Goal: Information Seeking & Learning: Learn about a topic

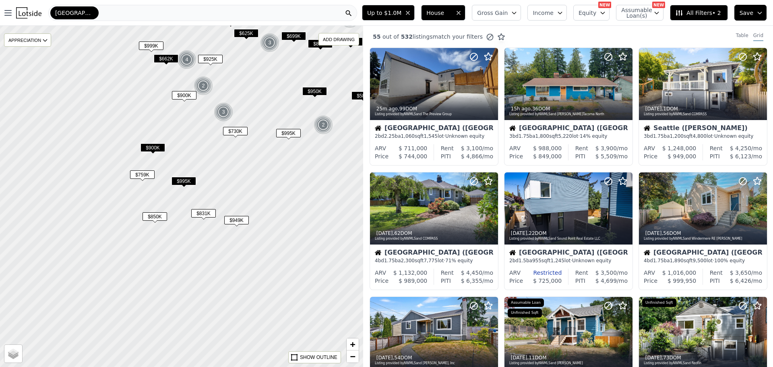
drag, startPoint x: 182, startPoint y: 285, endPoint x: 191, endPoint y: 197, distance: 87.8
click at [191, 197] on div at bounding box center [182, 195] width 436 height 409
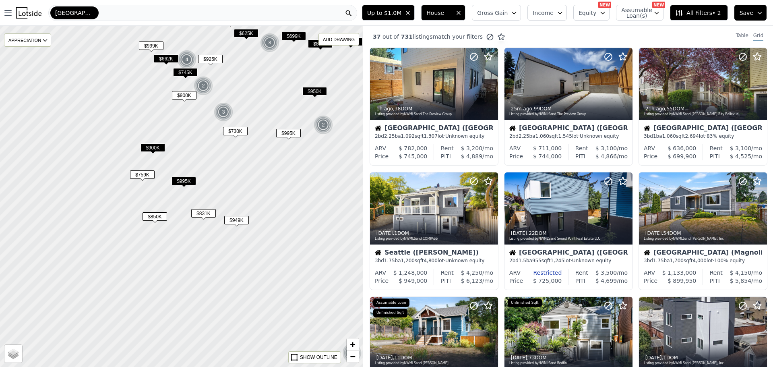
click at [137, 170] on span "$759K" at bounding box center [142, 174] width 25 height 8
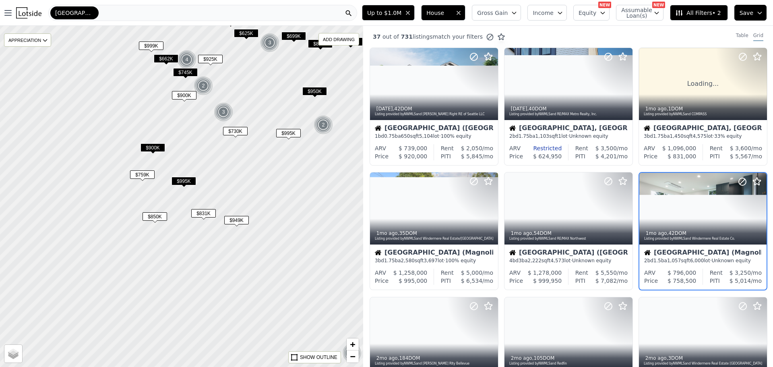
scroll to position [22, 0]
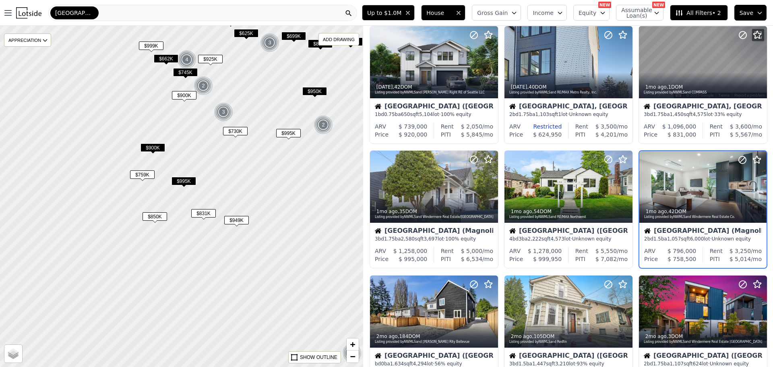
click at [150, 145] on span "$900K" at bounding box center [153, 147] width 25 height 8
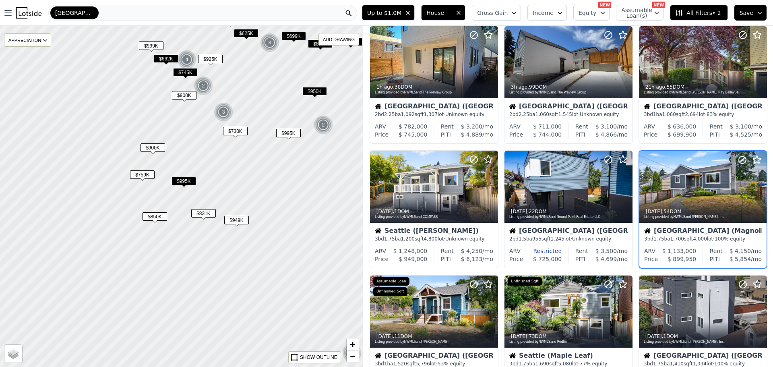
click at [237, 219] on span "$949K" at bounding box center [236, 220] width 25 height 8
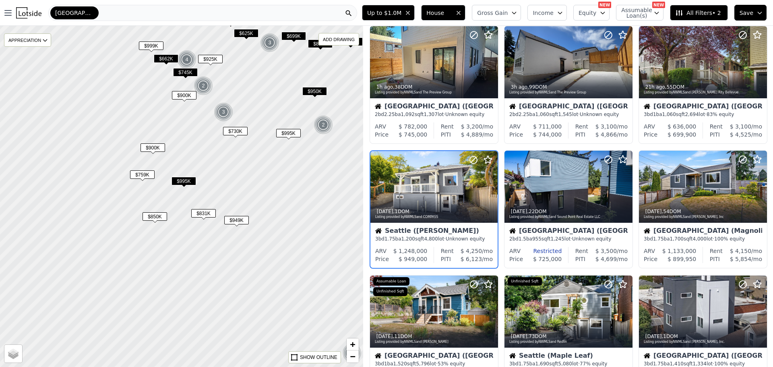
click at [205, 214] on span "$831K" at bounding box center [203, 213] width 25 height 8
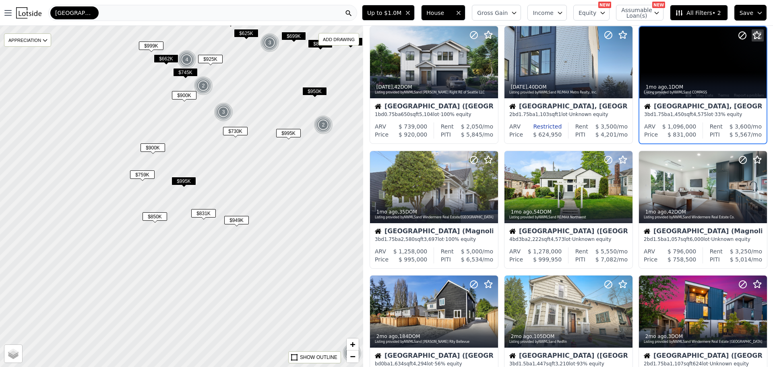
scroll to position [0, 0]
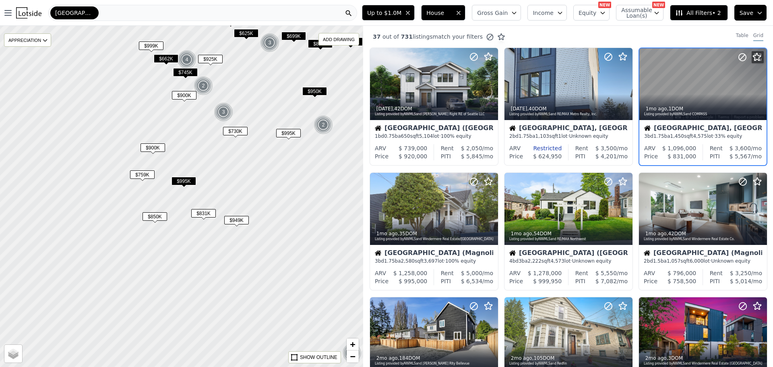
click at [155, 215] on span "$850K" at bounding box center [155, 216] width 25 height 8
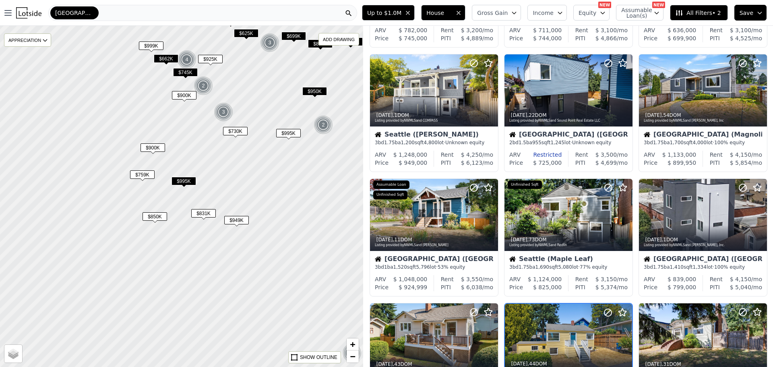
scroll to position [271, 0]
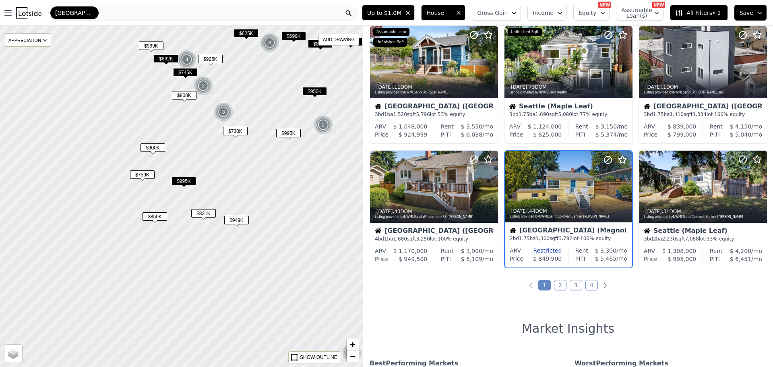
click at [142, 176] on span "$759K" at bounding box center [142, 174] width 25 height 8
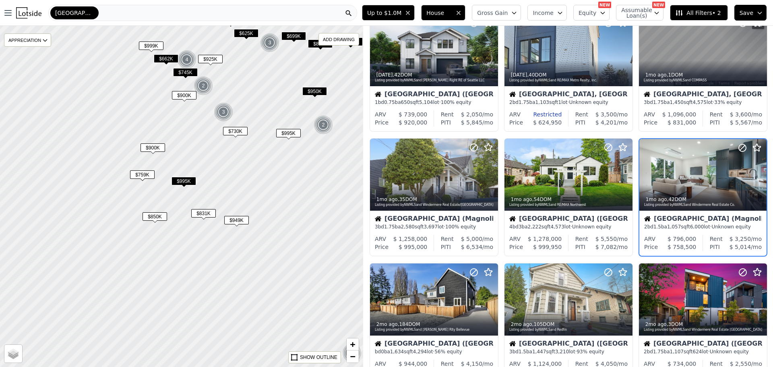
scroll to position [22, 0]
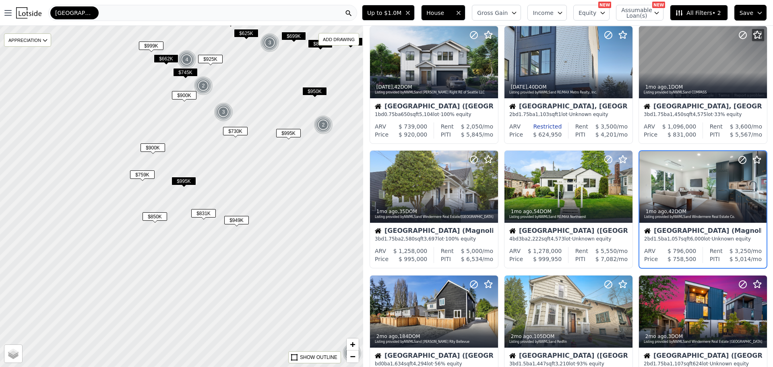
click at [184, 179] on span "$995K" at bounding box center [184, 181] width 25 height 8
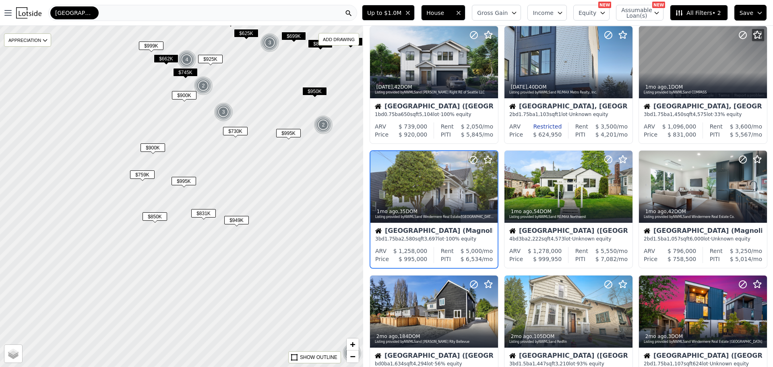
click at [151, 147] on span "$900K" at bounding box center [153, 147] width 25 height 8
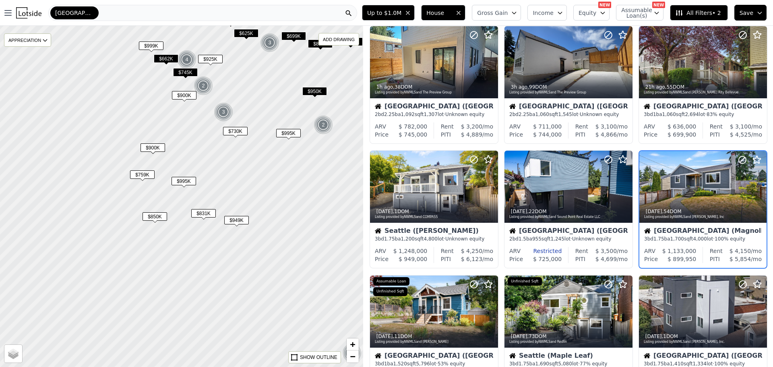
click at [157, 217] on span "$850K" at bounding box center [155, 216] width 25 height 8
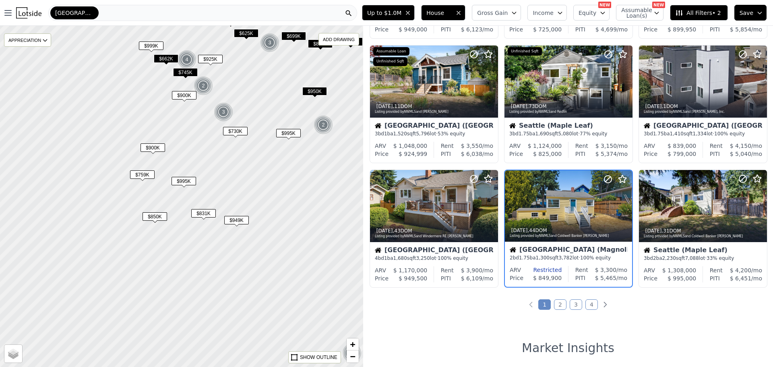
scroll to position [271, 0]
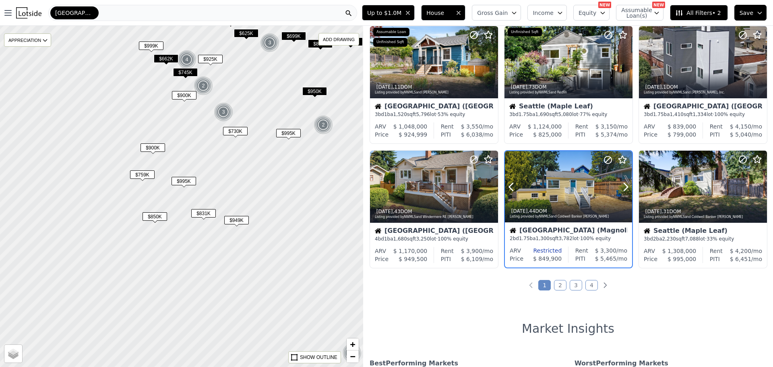
click at [578, 200] on div at bounding box center [568, 204] width 127 height 14
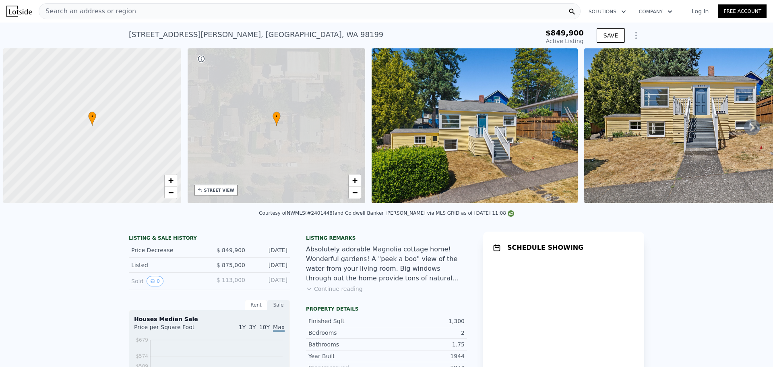
scroll to position [0, 3]
